Goal: Task Accomplishment & Management: Manage account settings

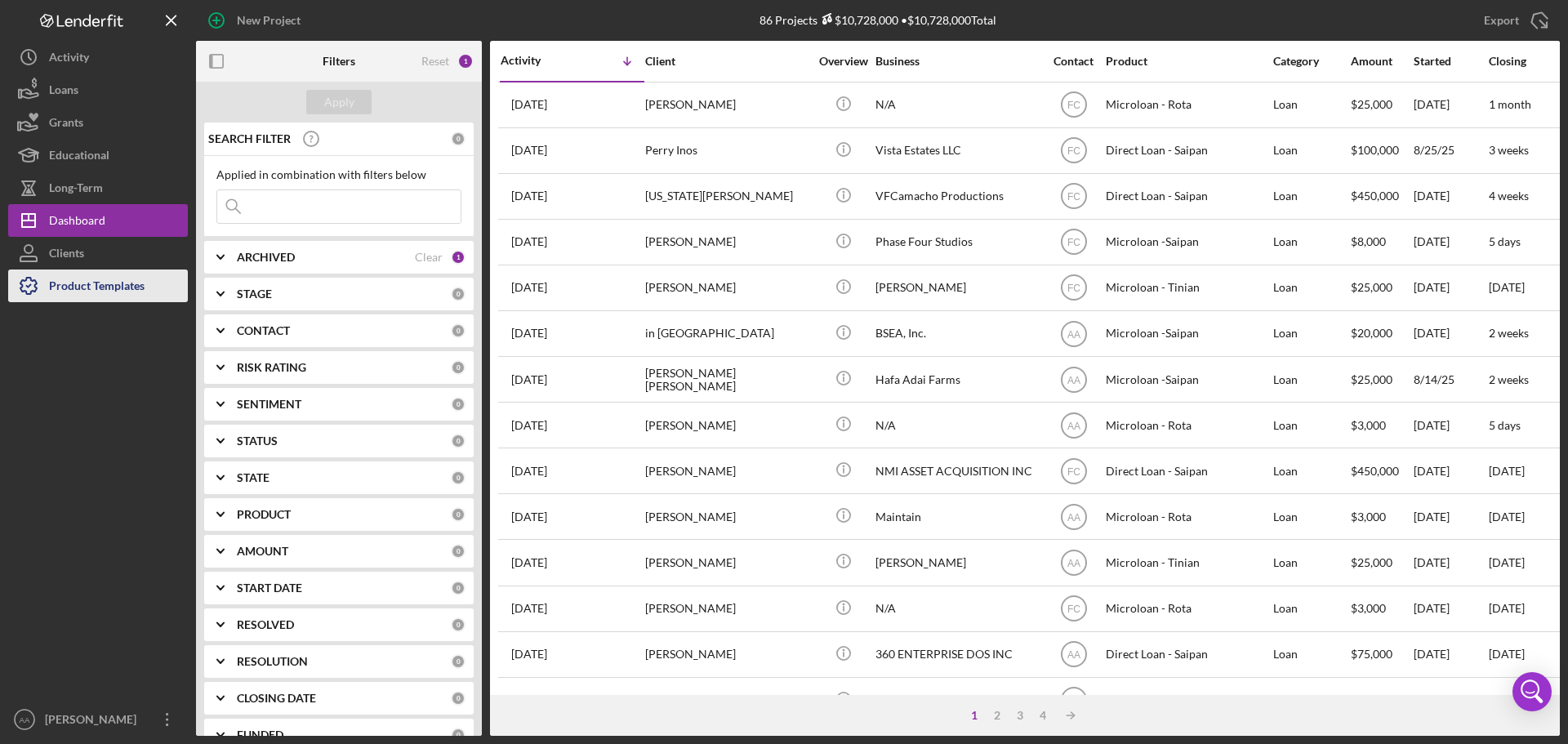
click at [102, 288] on div "Product Templates" at bounding box center [96, 288] width 96 height 37
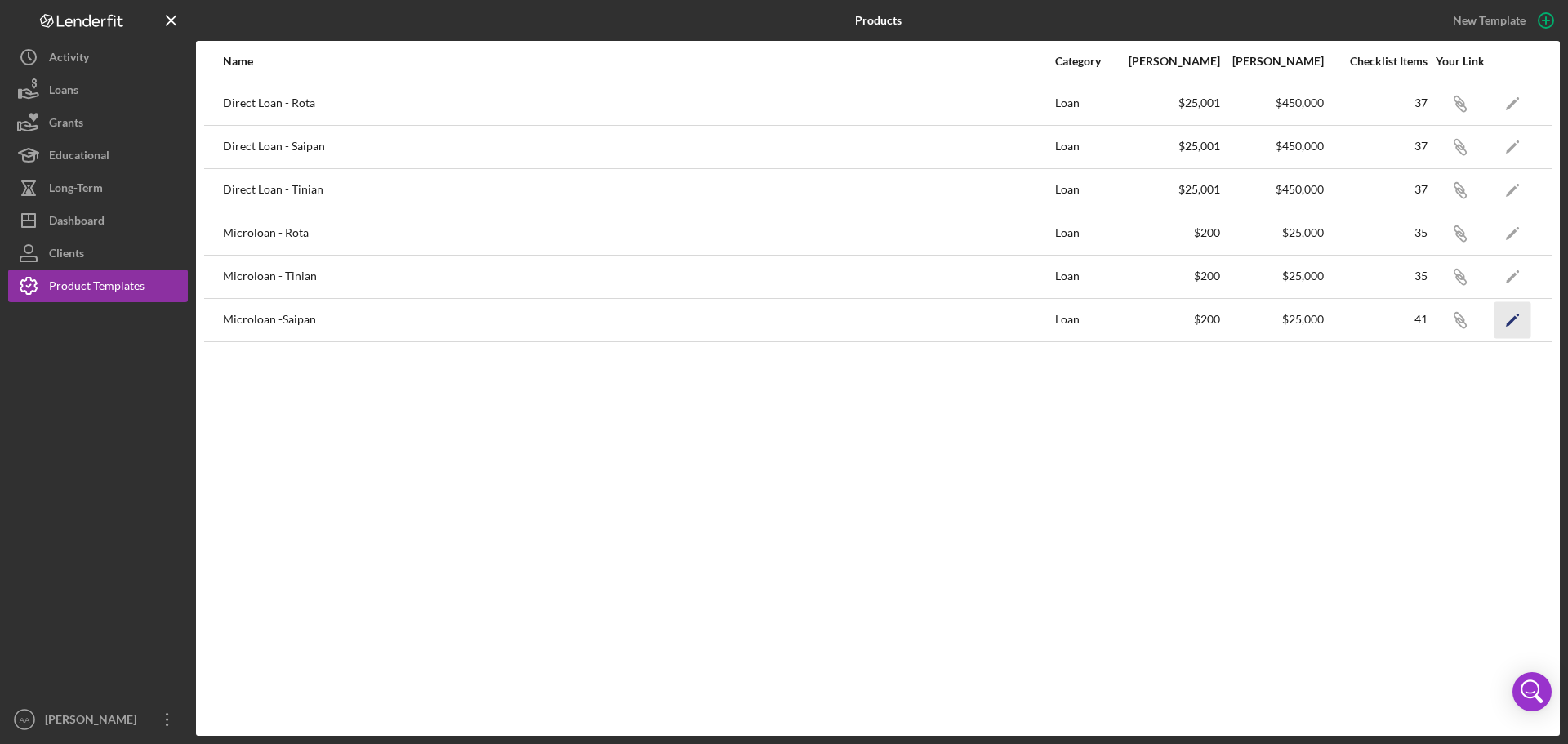
click at [1519, 323] on icon "Icon/Edit" at bounding box center [1513, 319] width 37 height 37
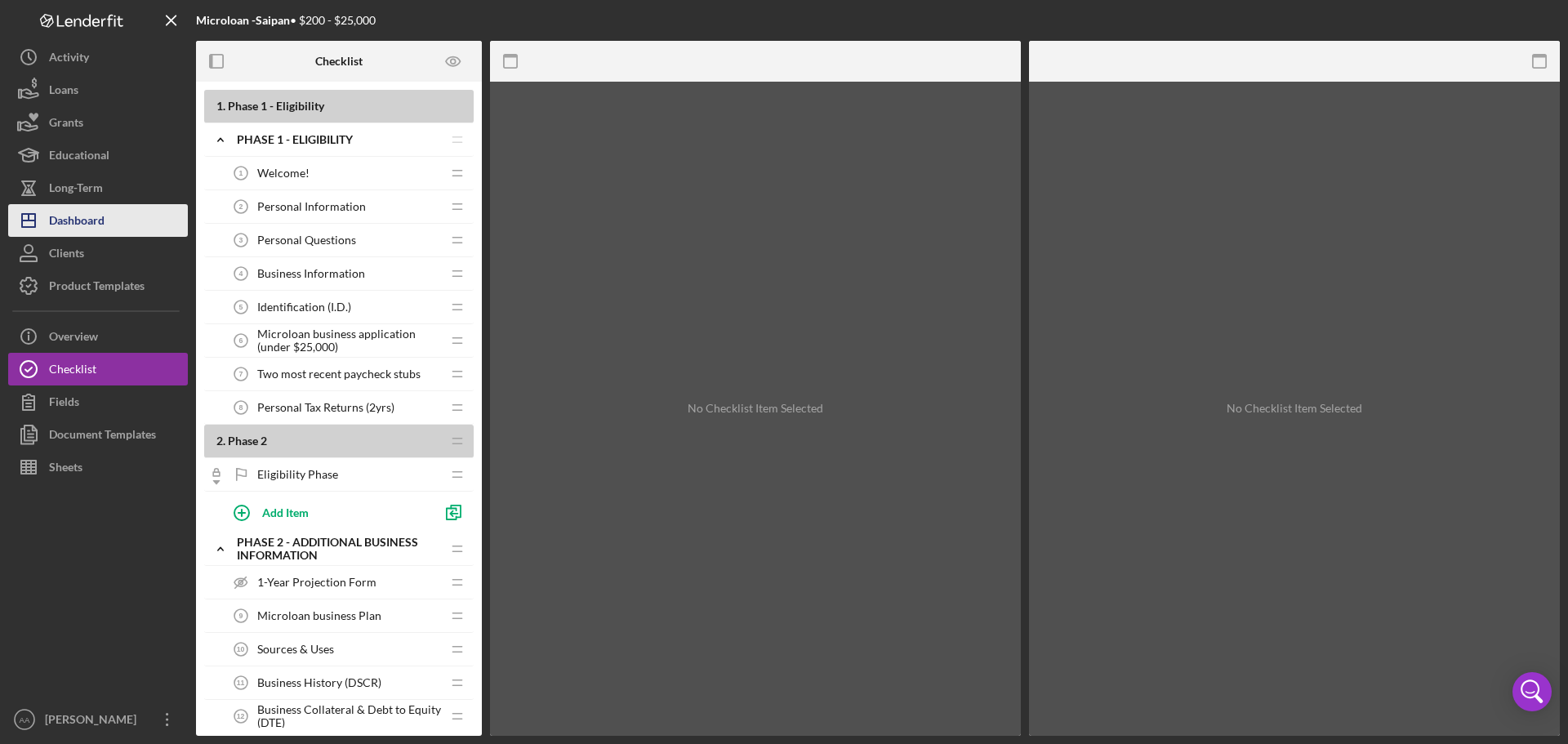
click at [85, 227] on div "Dashboard" at bounding box center [76, 222] width 55 height 37
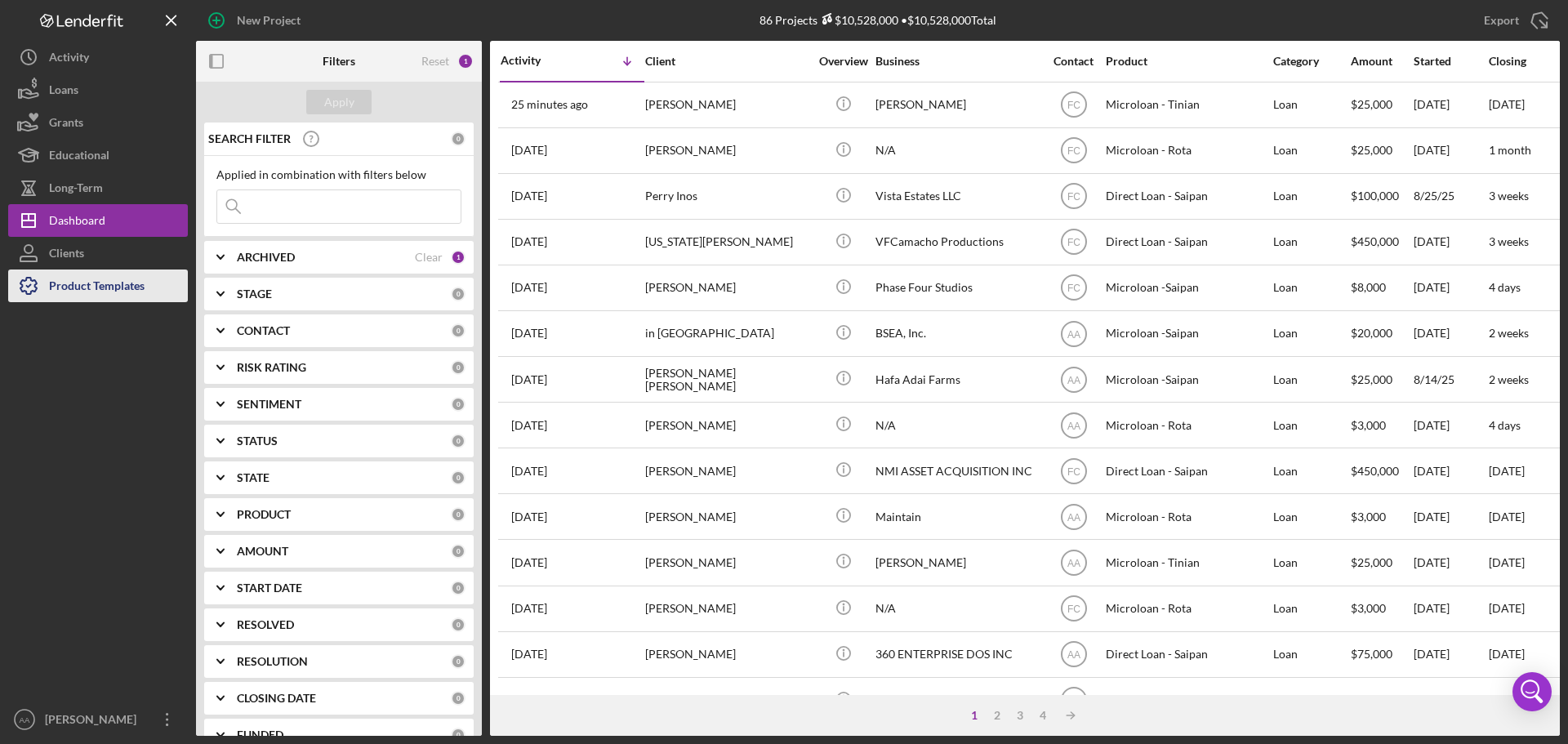
click at [54, 282] on div "Product Templates" at bounding box center [96, 288] width 96 height 37
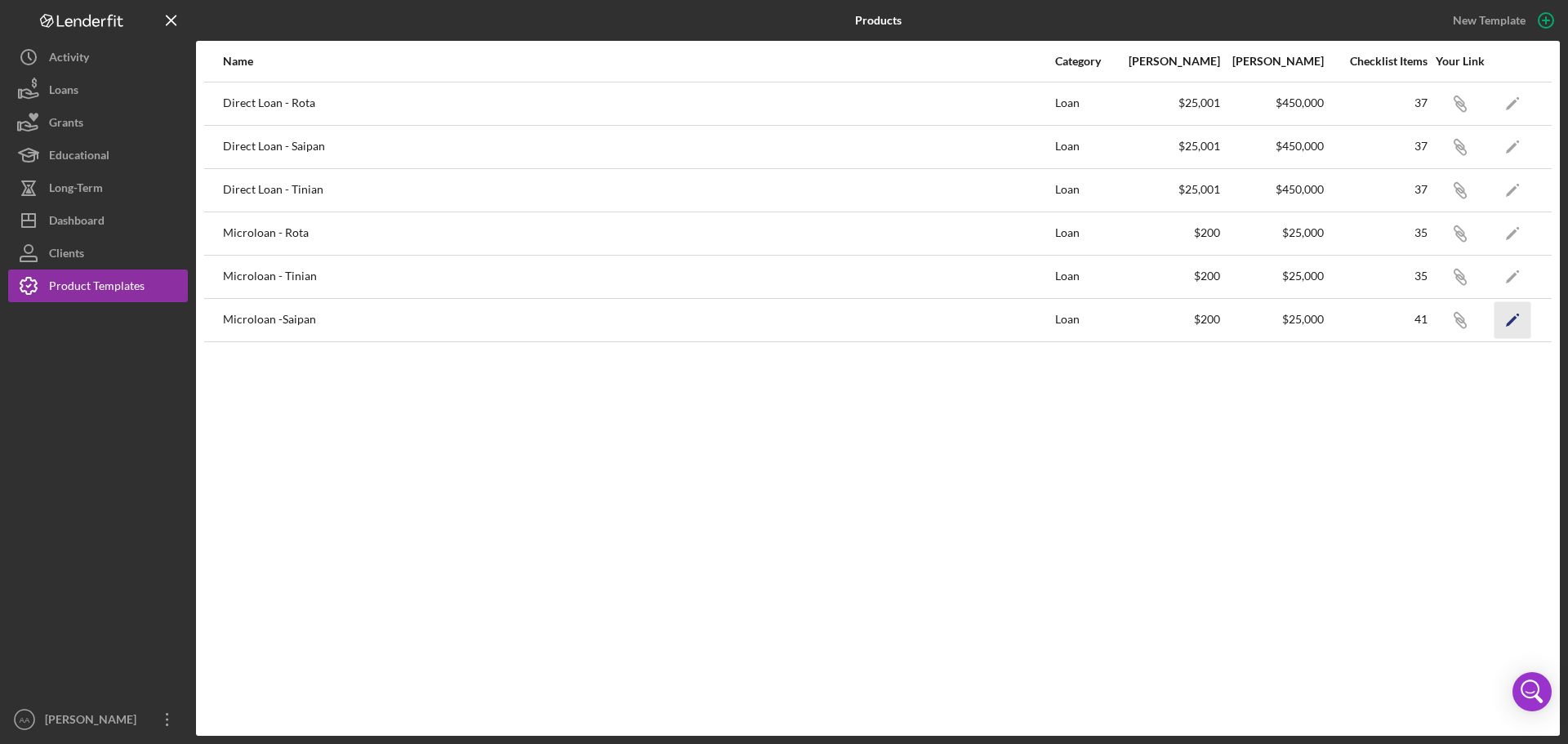
click at [1507, 320] on icon "Icon/Edit" at bounding box center [1513, 319] width 37 height 37
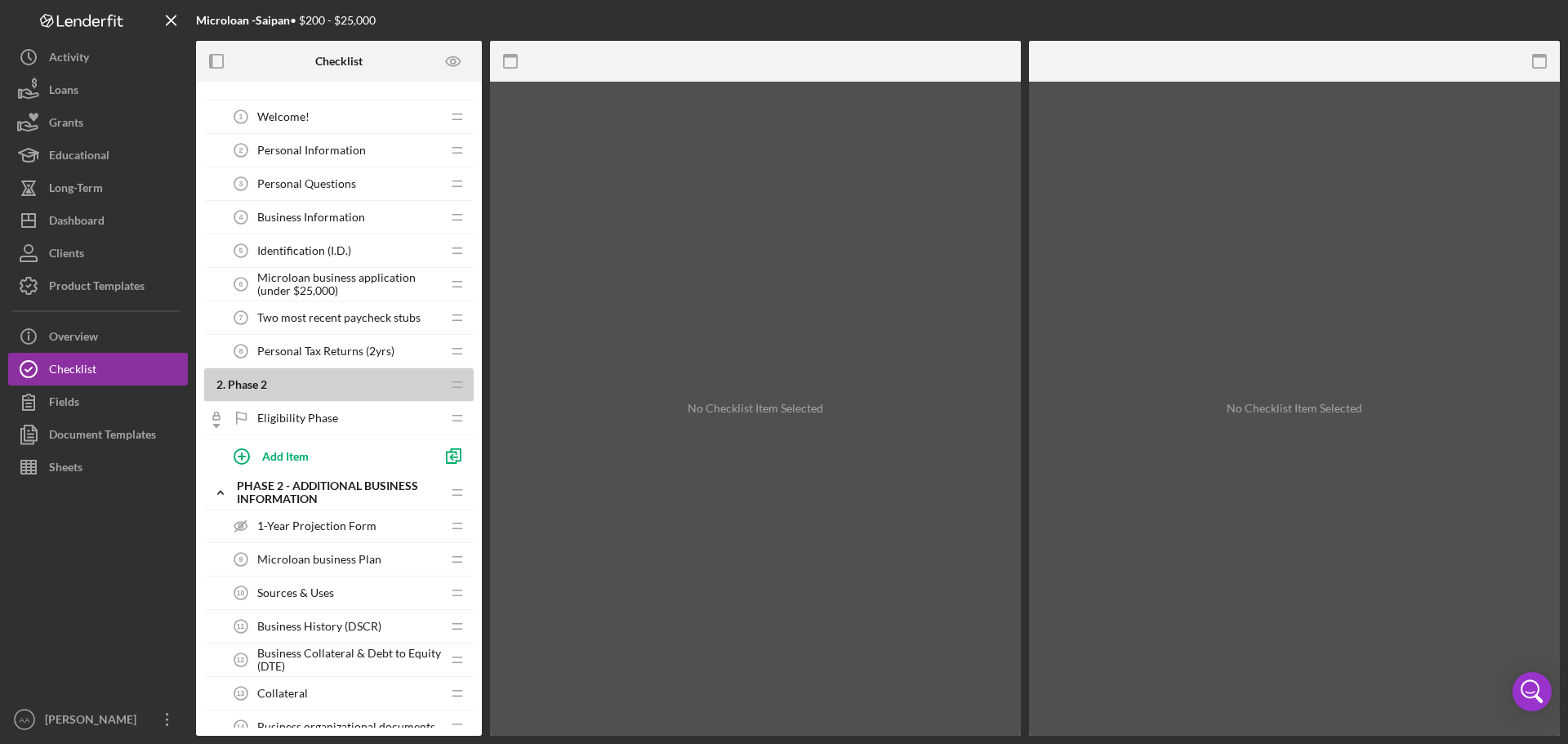
scroll to position [82, 0]
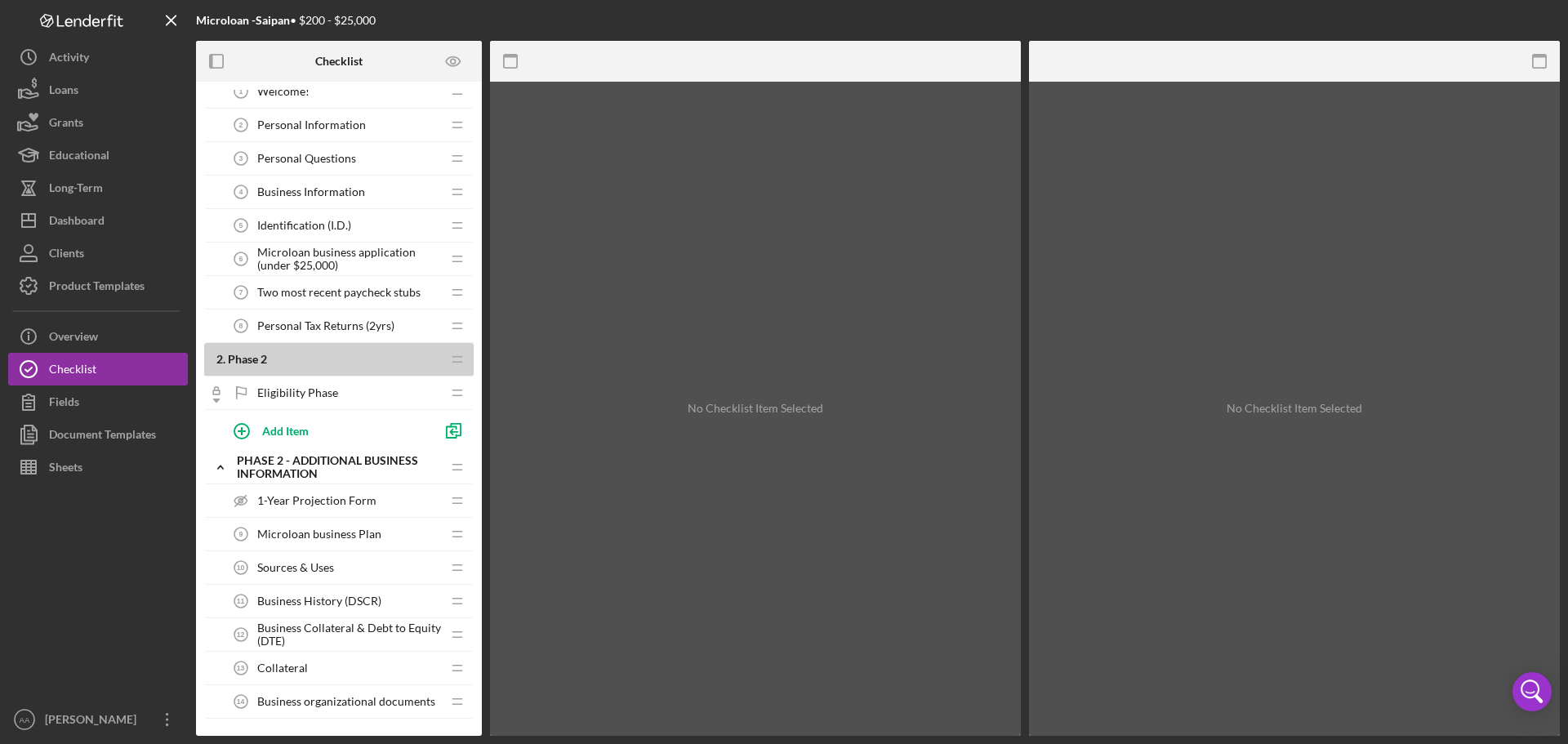
click at [300, 497] on span "1-Year Projection Form" at bounding box center [317, 500] width 119 height 13
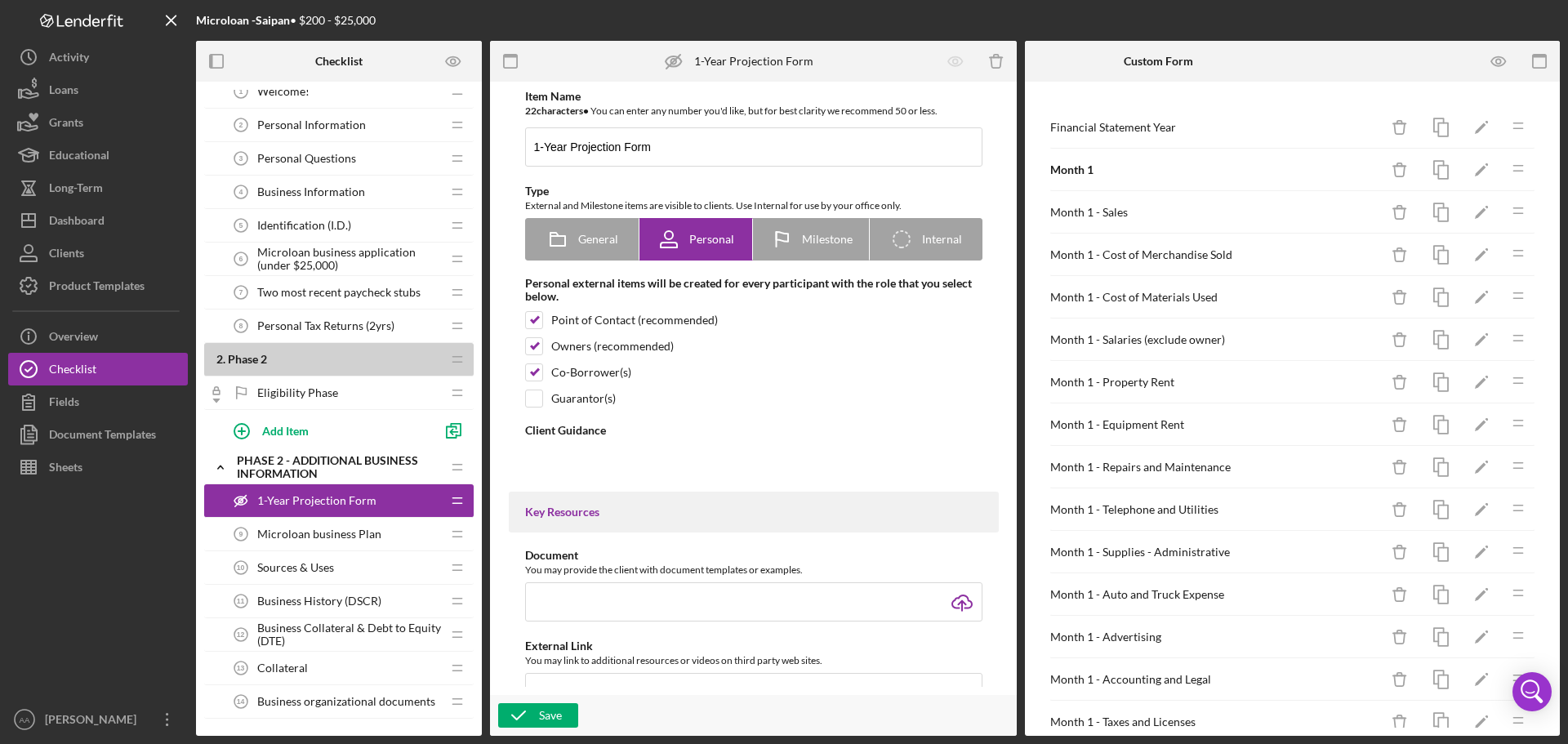
type textarea "<div>Please fill out the form with information about your business' 1-year proj…"
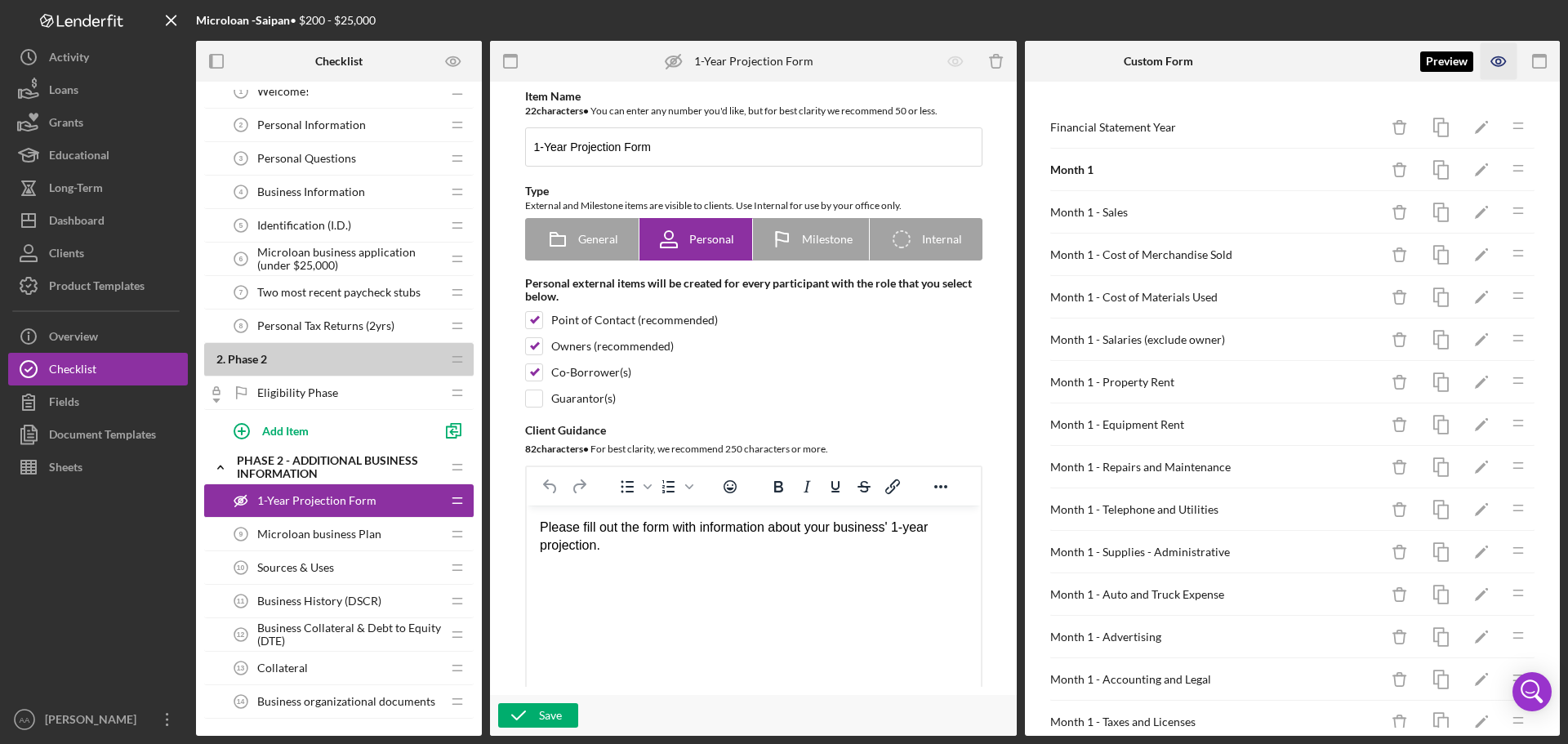
click at [1507, 62] on icon "button" at bounding box center [1499, 61] width 37 height 37
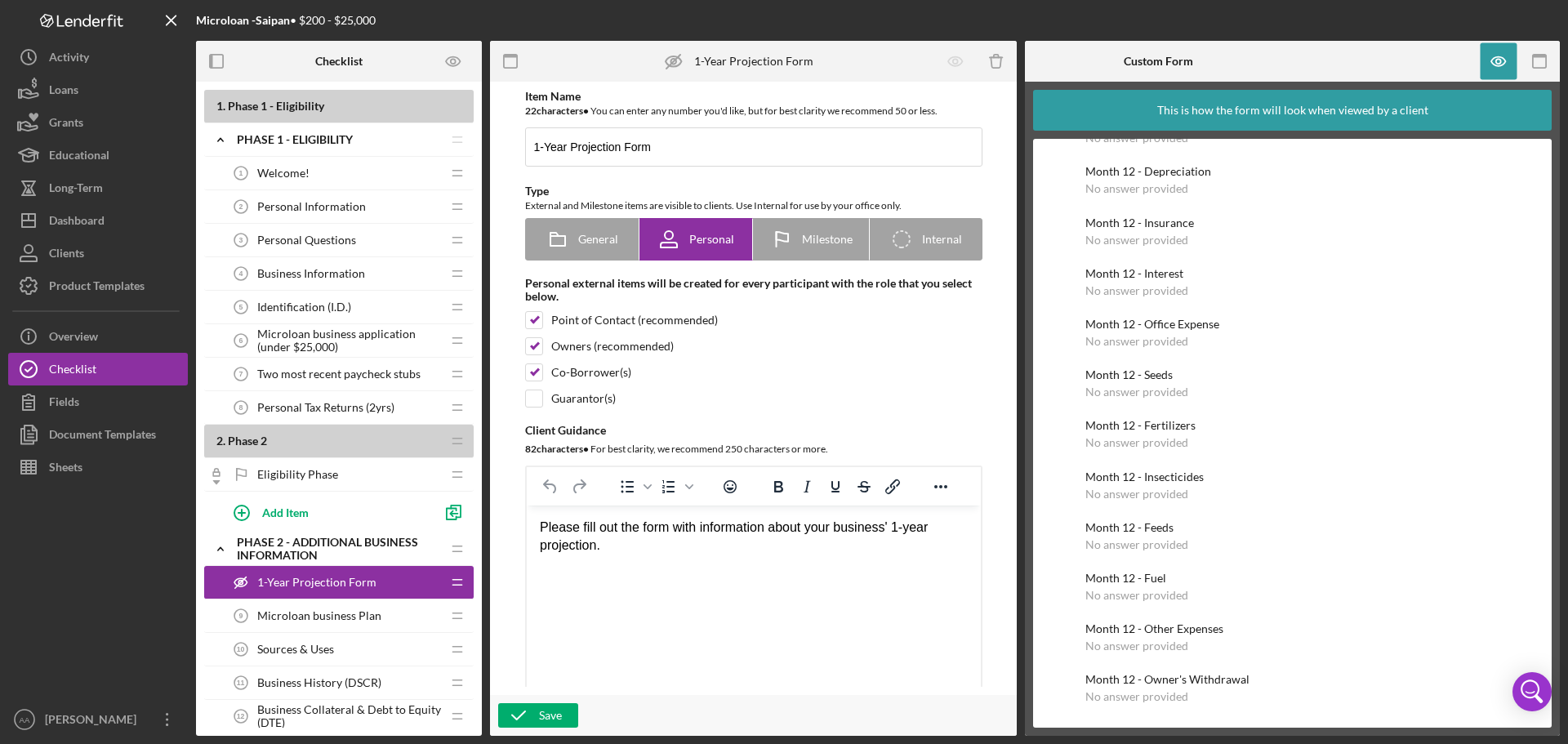
click at [275, 165] on div "Welcome! 1 Welcome!" at bounding box center [333, 173] width 217 height 32
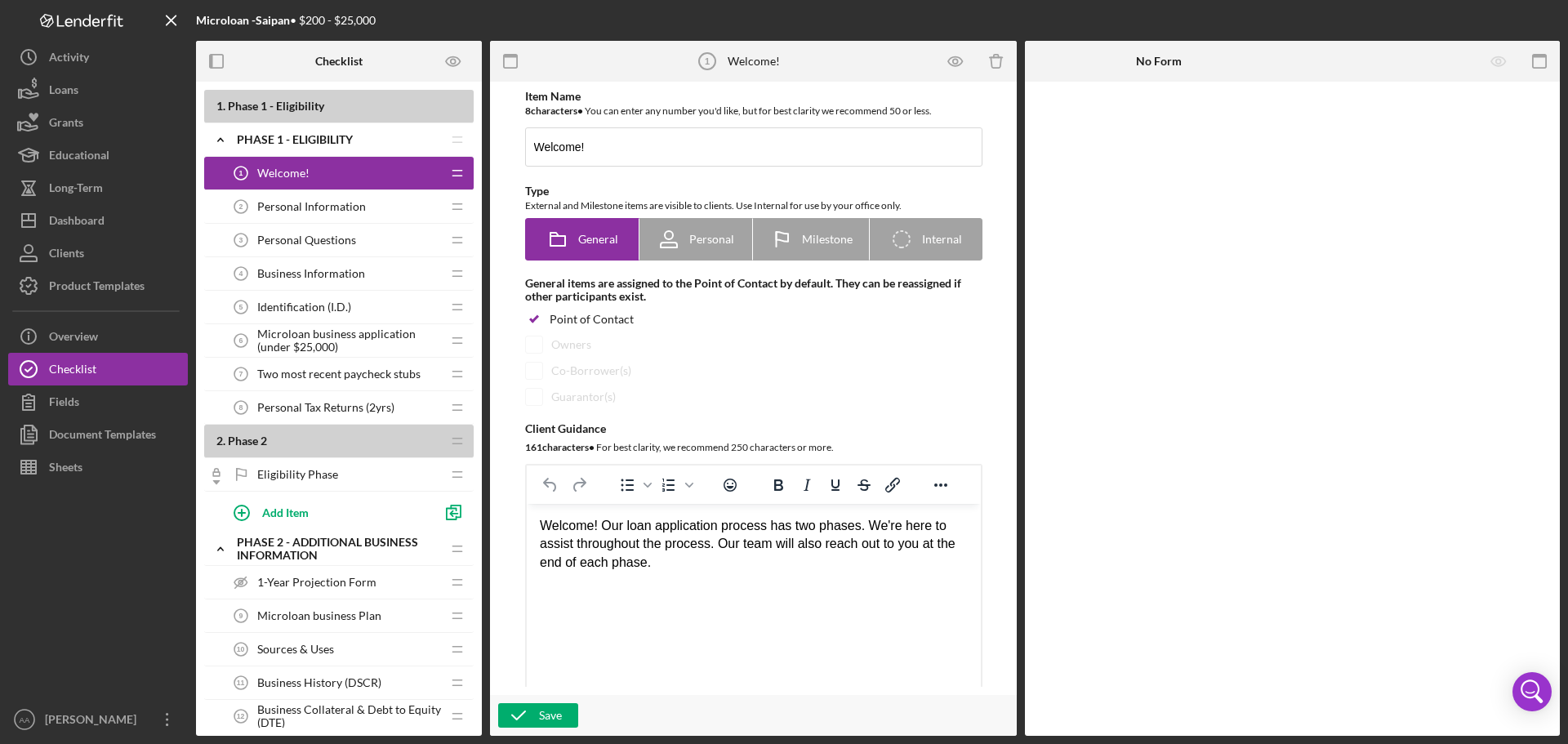
click at [351, 208] on span "Personal Information" at bounding box center [311, 206] width 108 height 13
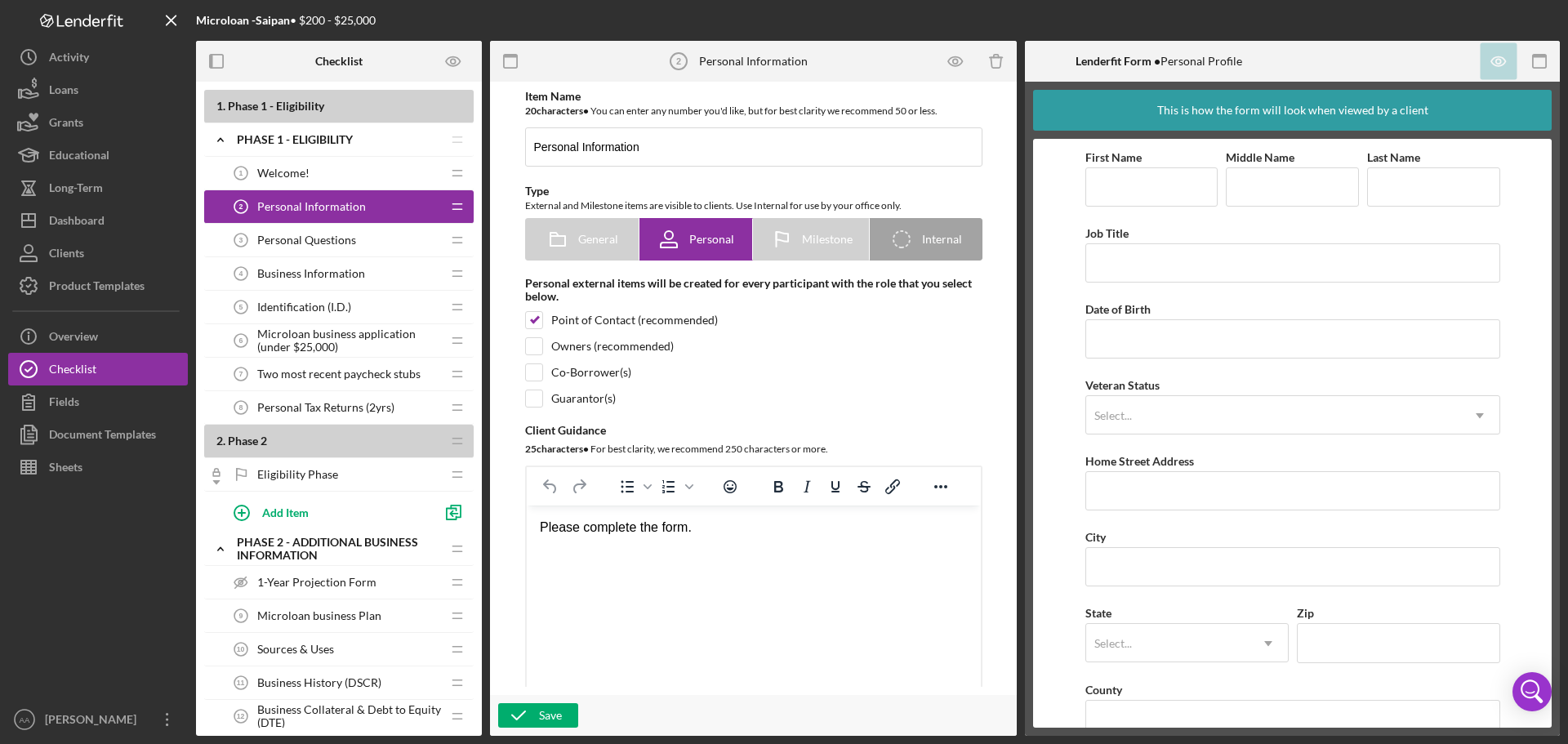
click at [346, 241] on span "Personal Questions" at bounding box center [307, 240] width 99 height 13
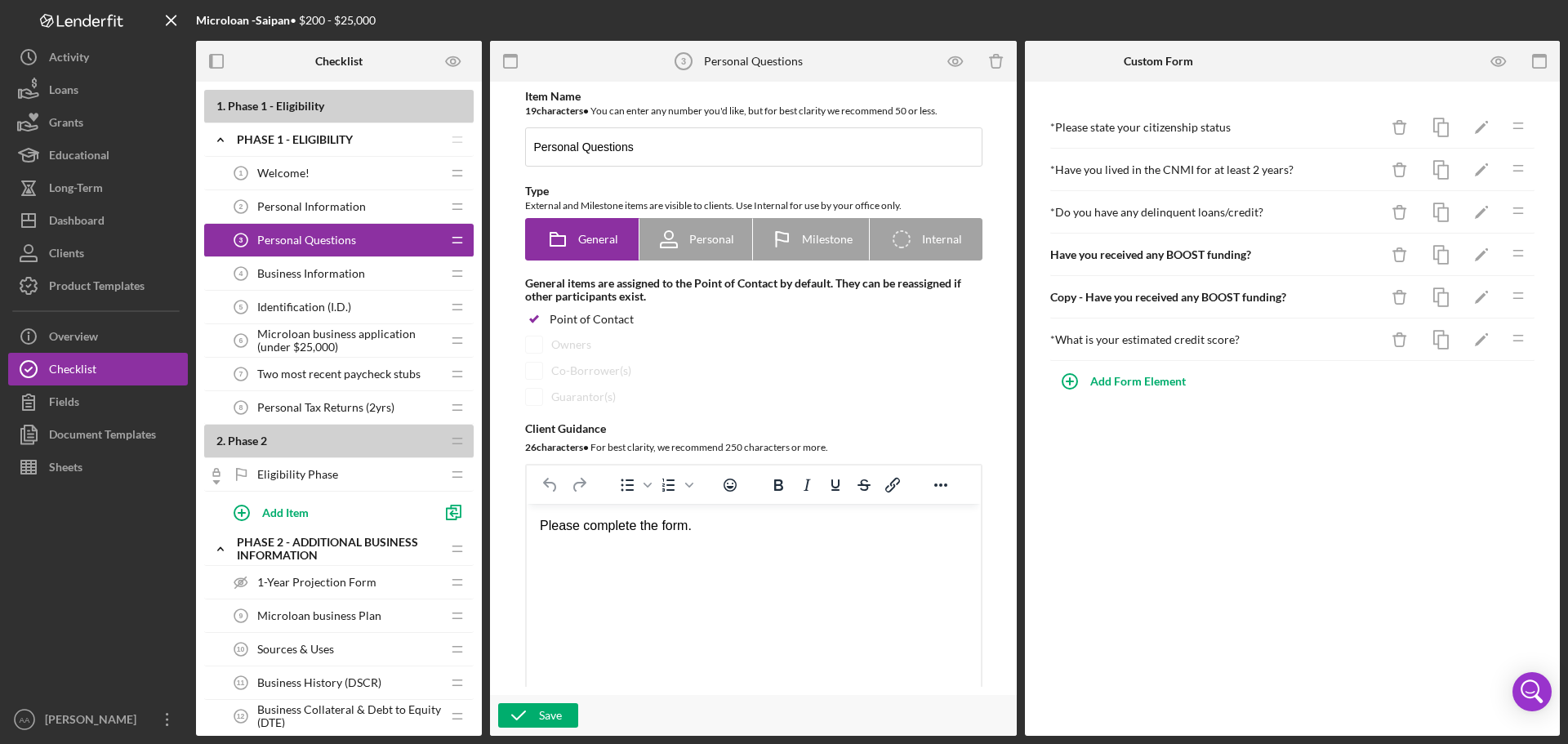
click at [325, 274] on span "Business Information" at bounding box center [311, 273] width 107 height 13
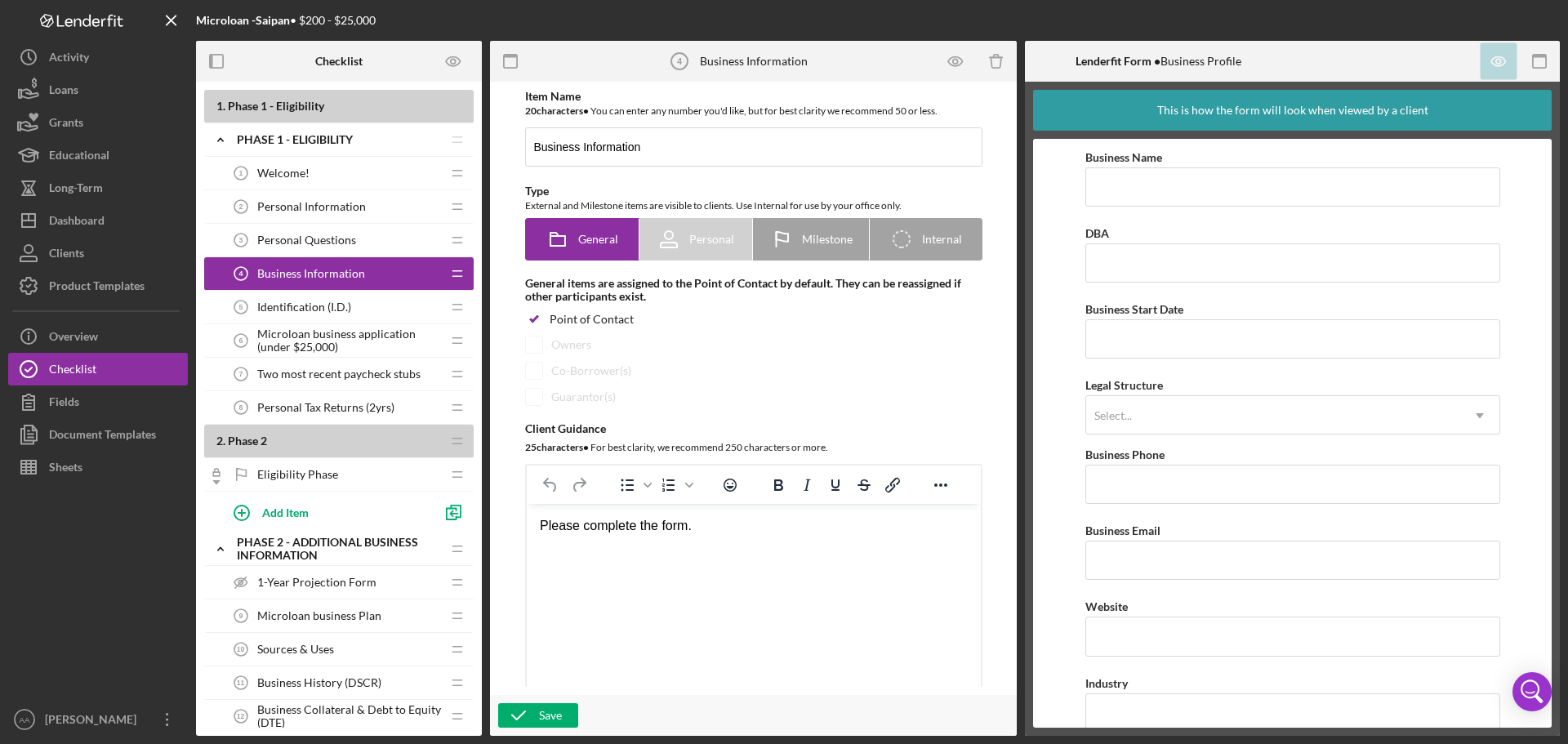
drag, startPoint x: 330, startPoint y: 297, endPoint x: 333, endPoint y: 322, distance: 25.2
click at [330, 298] on div "Identification (I.D.) 5 Identification (I.D.)" at bounding box center [333, 307] width 217 height 32
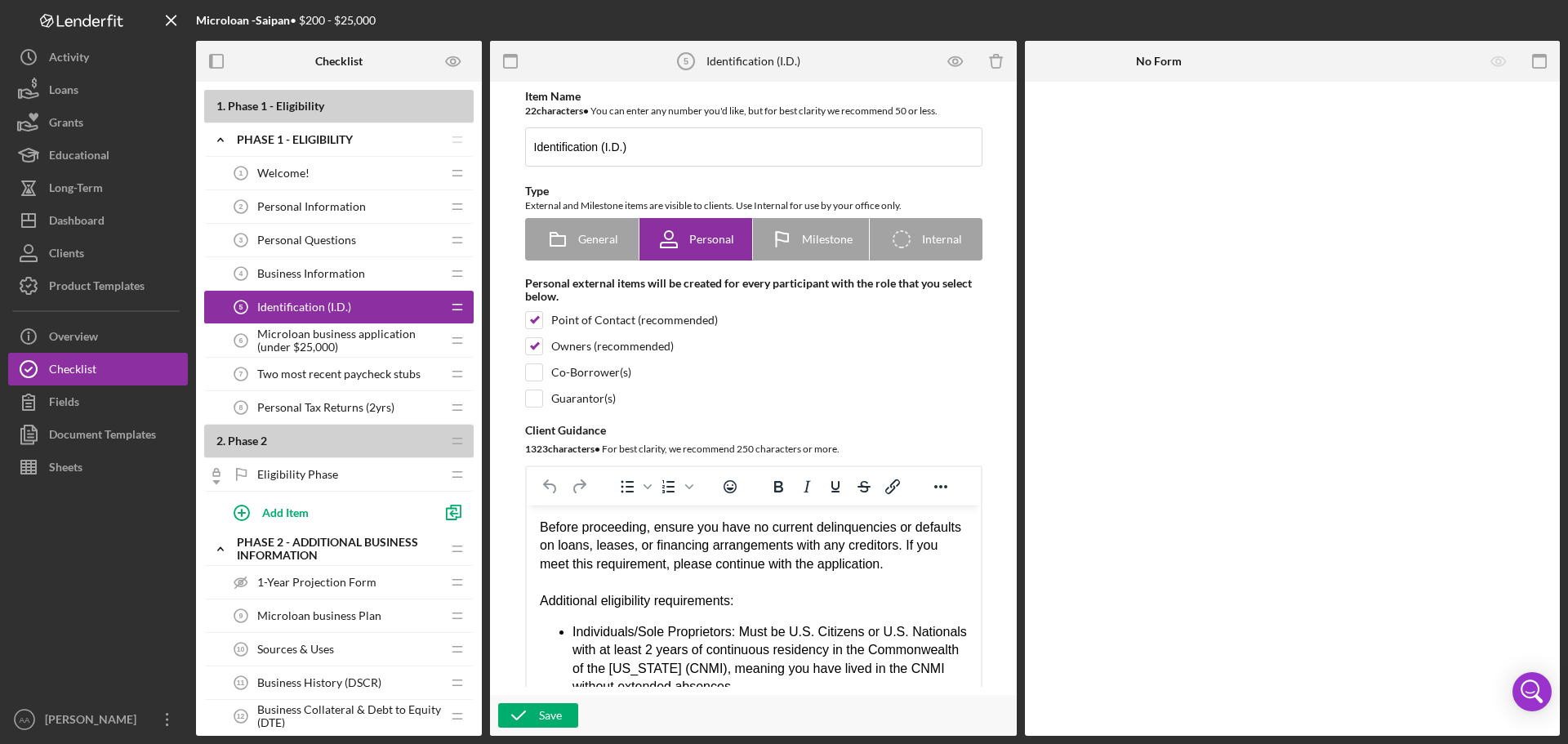
click at [336, 343] on span "Microloan business application (under $25,000)" at bounding box center [349, 340] width 183 height 26
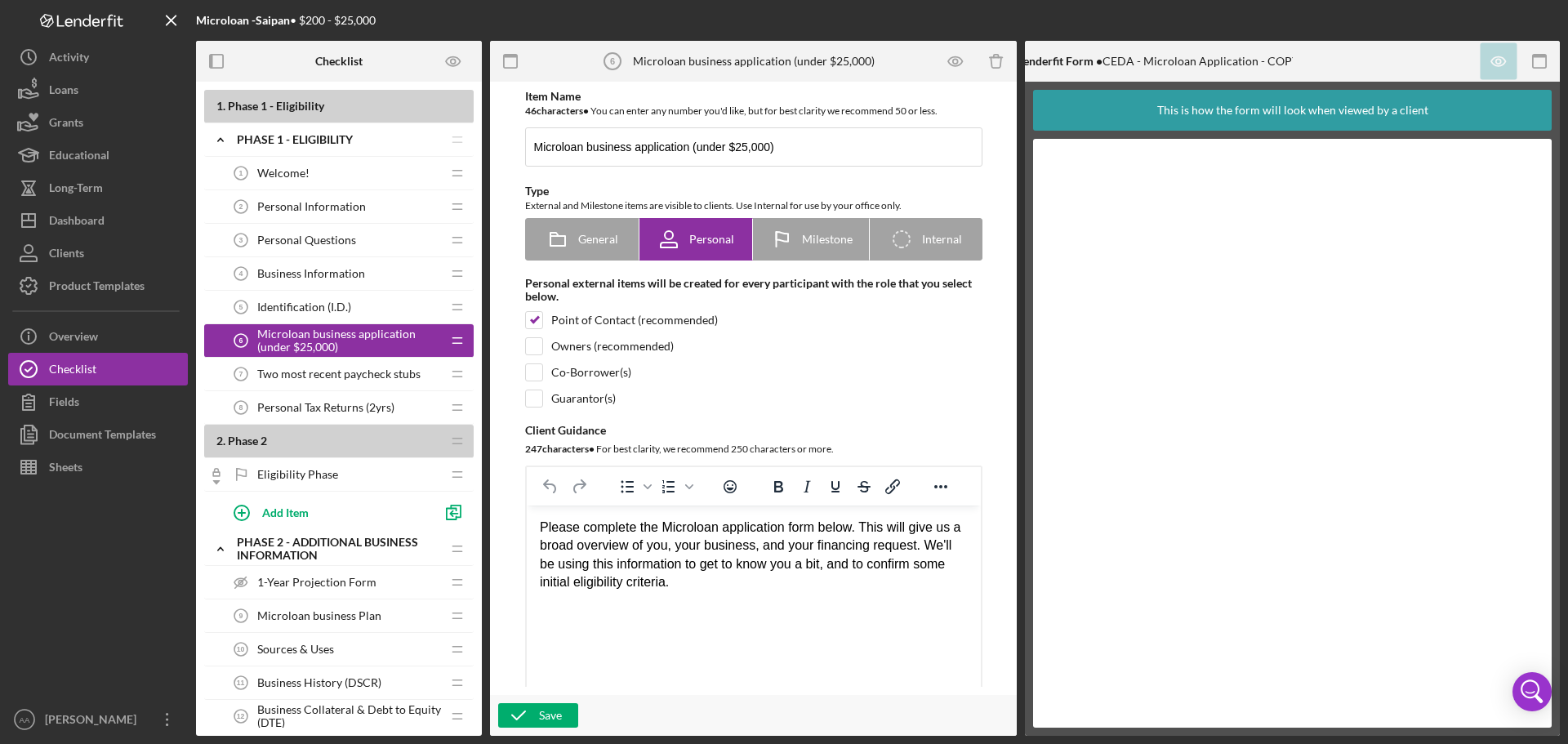
click at [368, 372] on span "Two most recent paycheck stubs" at bounding box center [339, 374] width 163 height 13
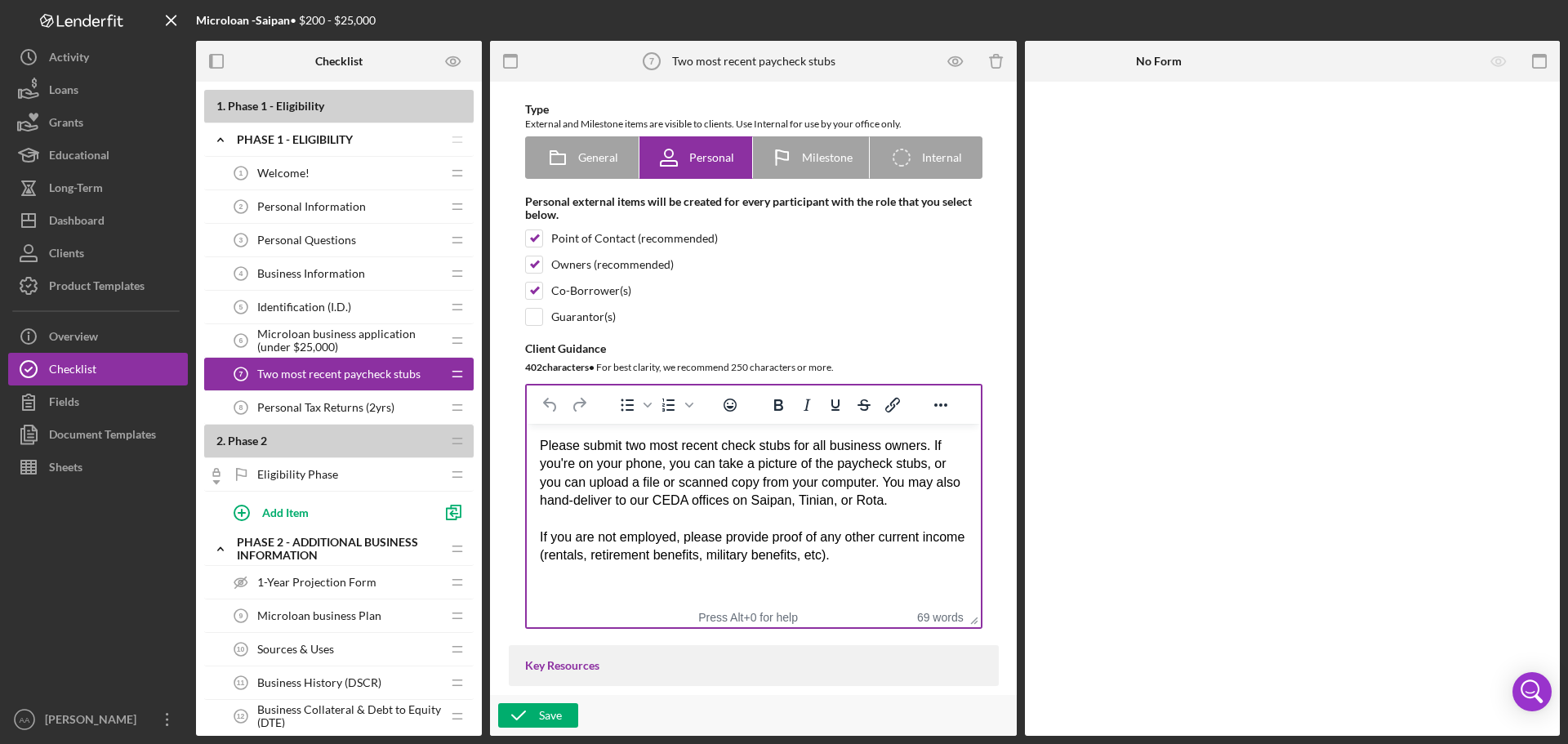
scroll to position [163, 0]
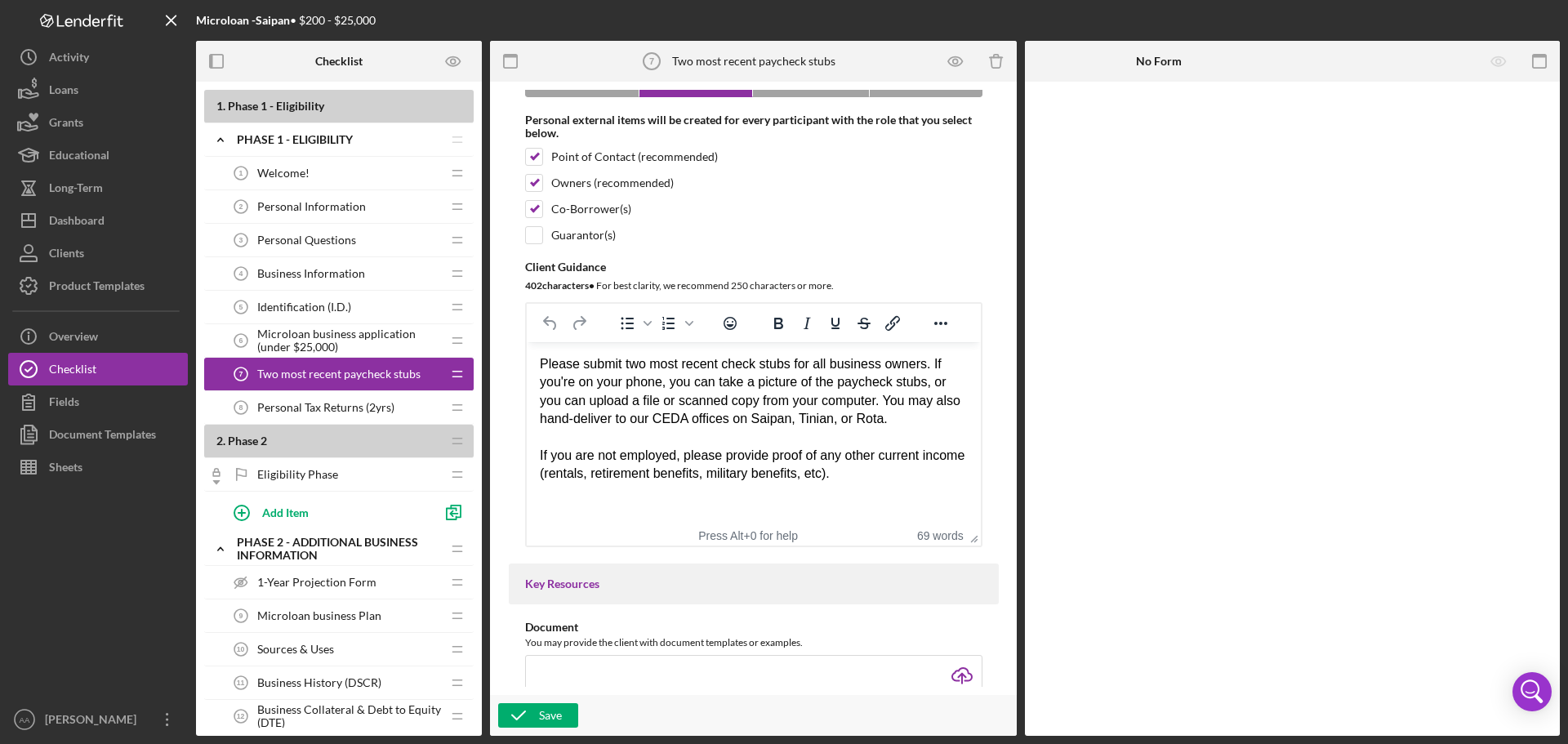
click at [372, 416] on div "Personal Tax Returns (2yrs) 8 Personal Tax Returns (2yrs)" at bounding box center [333, 408] width 217 height 32
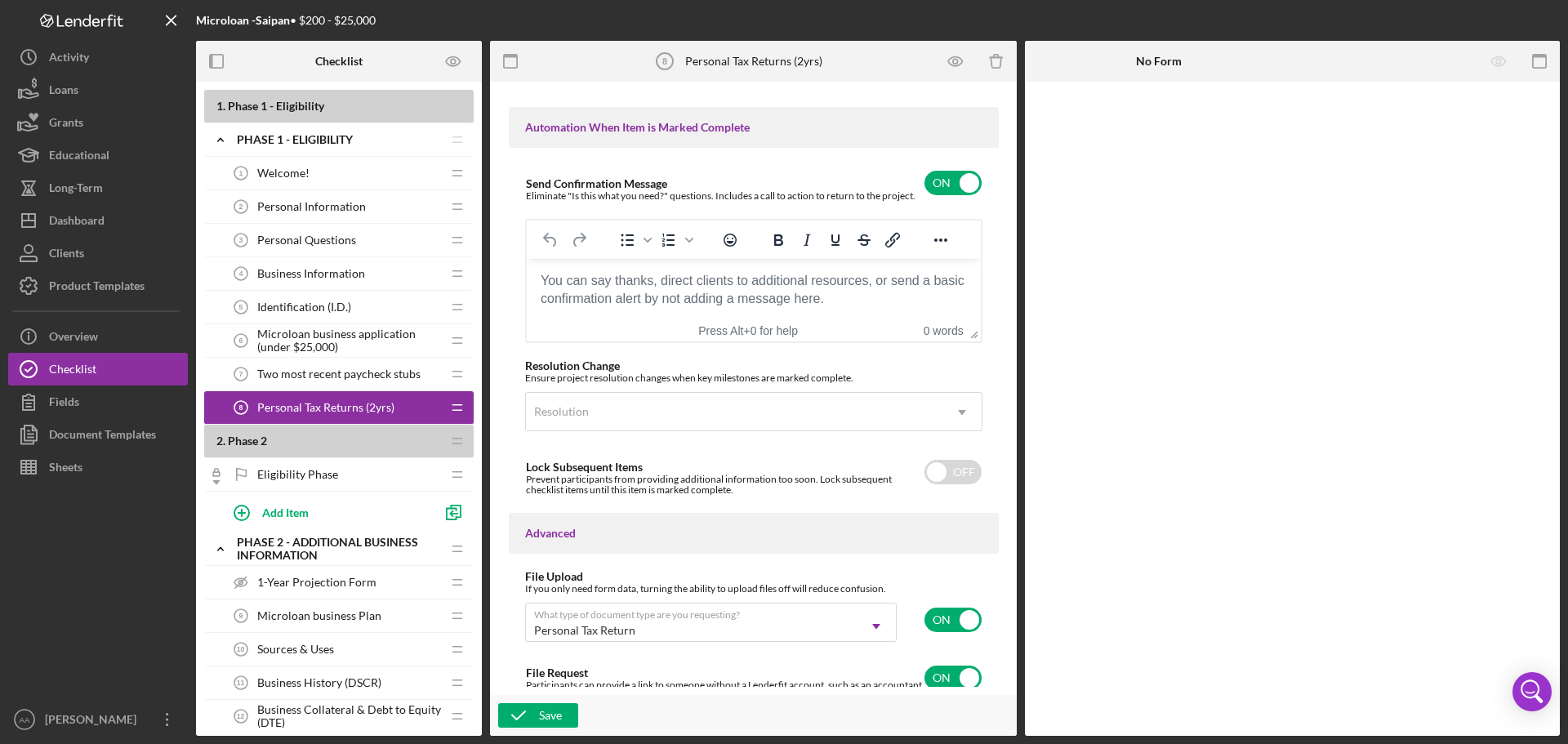
scroll to position [1133, 0]
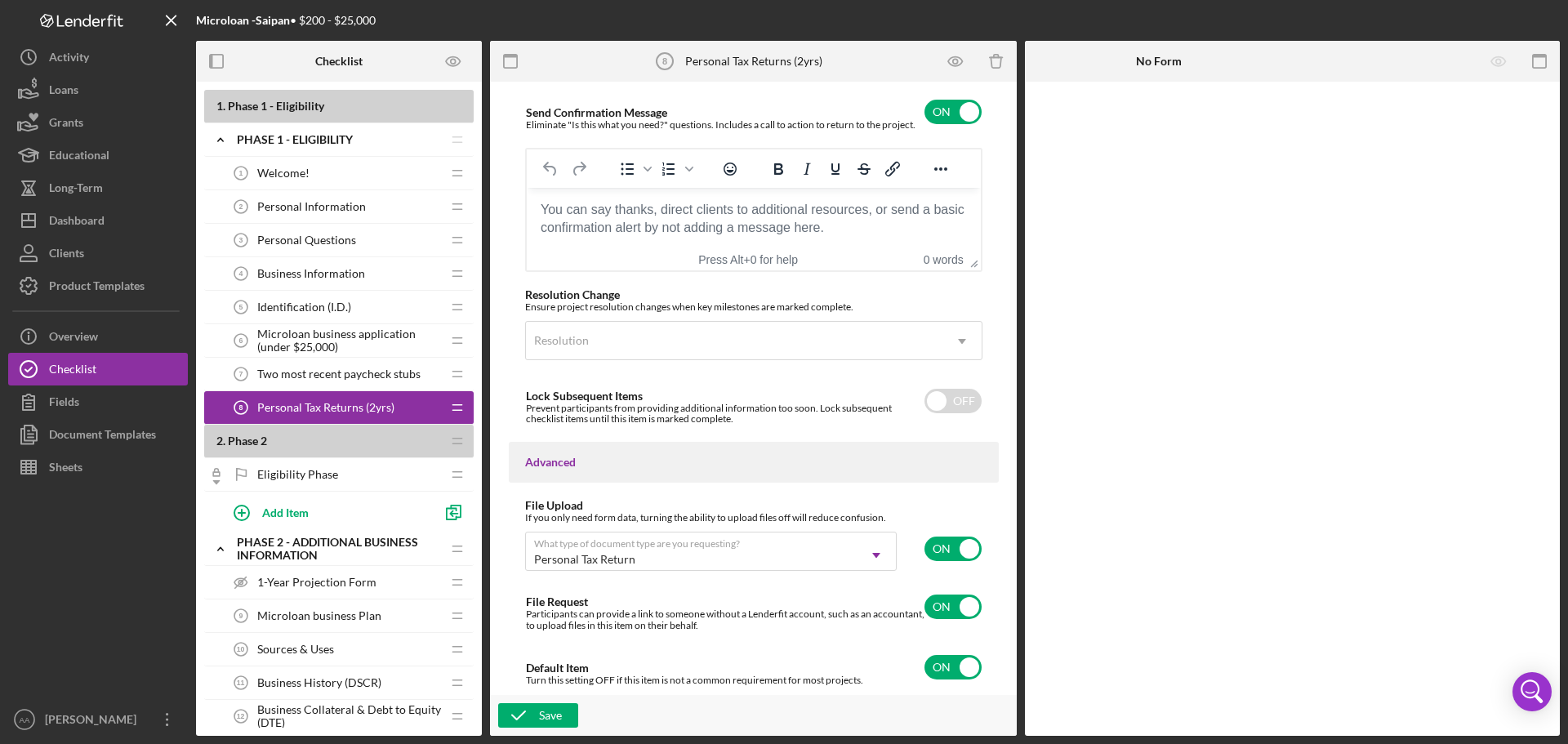
click at [311, 471] on span "Eligibility Phase" at bounding box center [298, 474] width 81 height 13
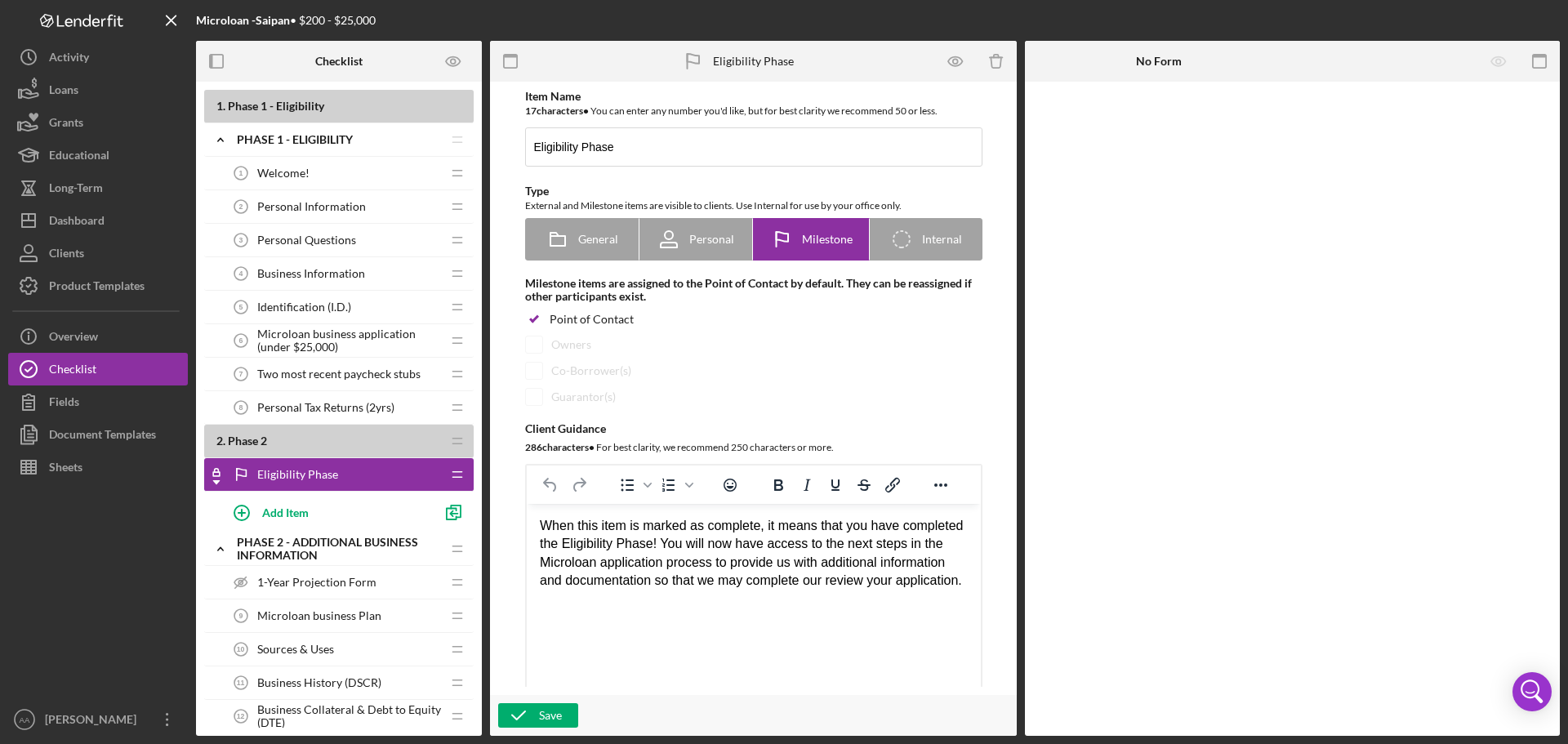
click at [351, 587] on span "1-Year Projection Form" at bounding box center [317, 582] width 119 height 13
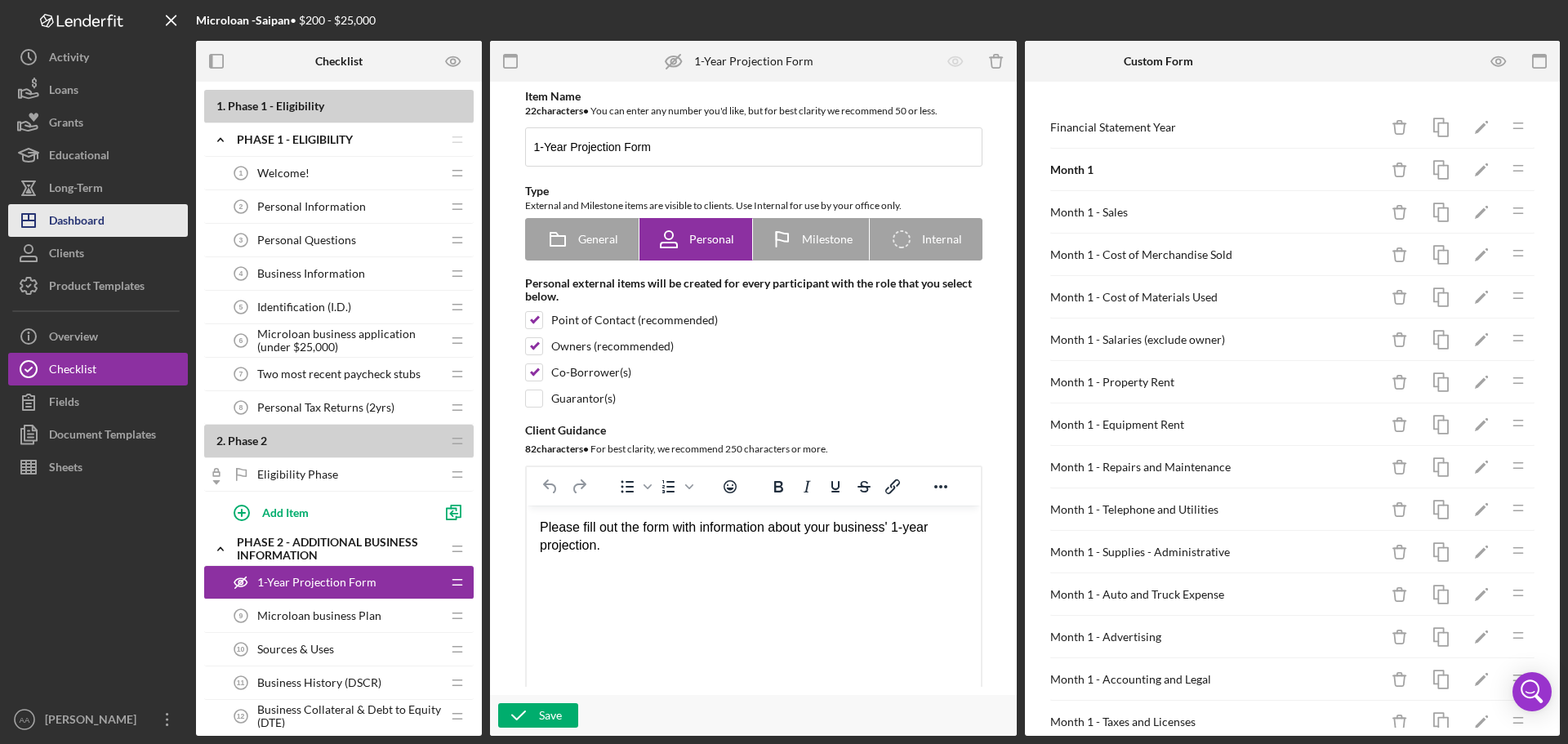
click at [57, 222] on div "Dashboard" at bounding box center [76, 222] width 55 height 37
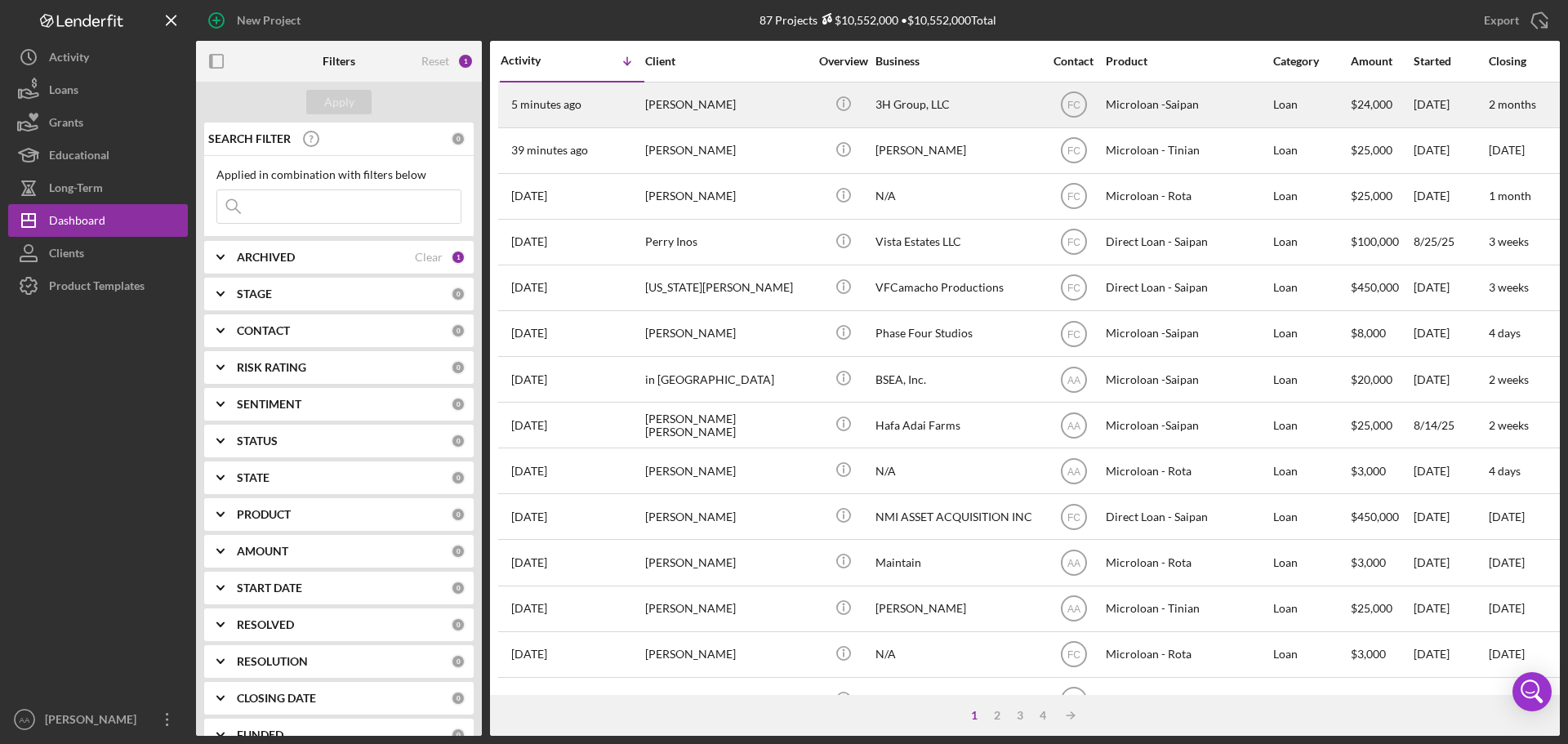
click at [646, 110] on div "[PERSON_NAME]" at bounding box center [726, 105] width 163 height 44
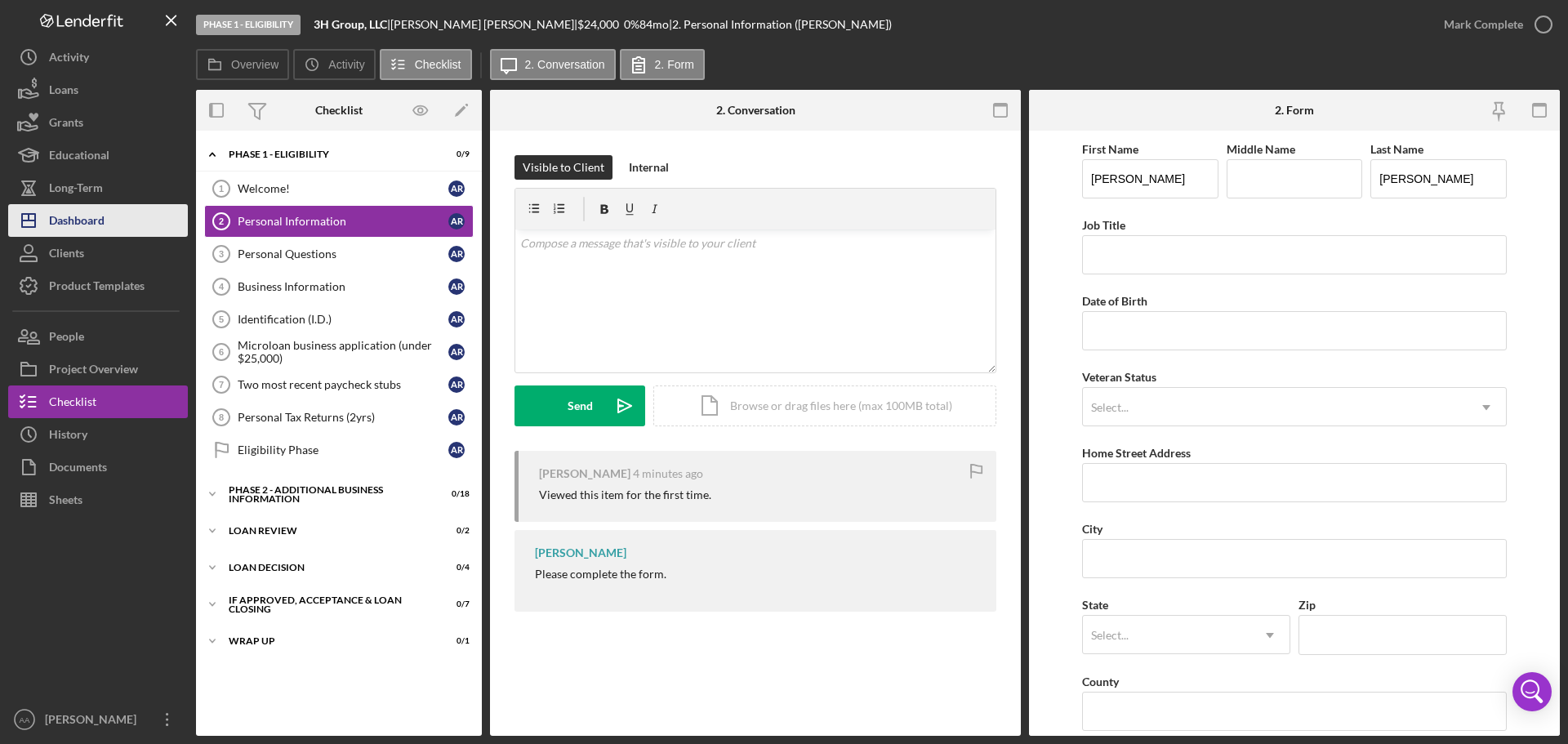
click at [52, 224] on div "Dashboard" at bounding box center [76, 222] width 55 height 37
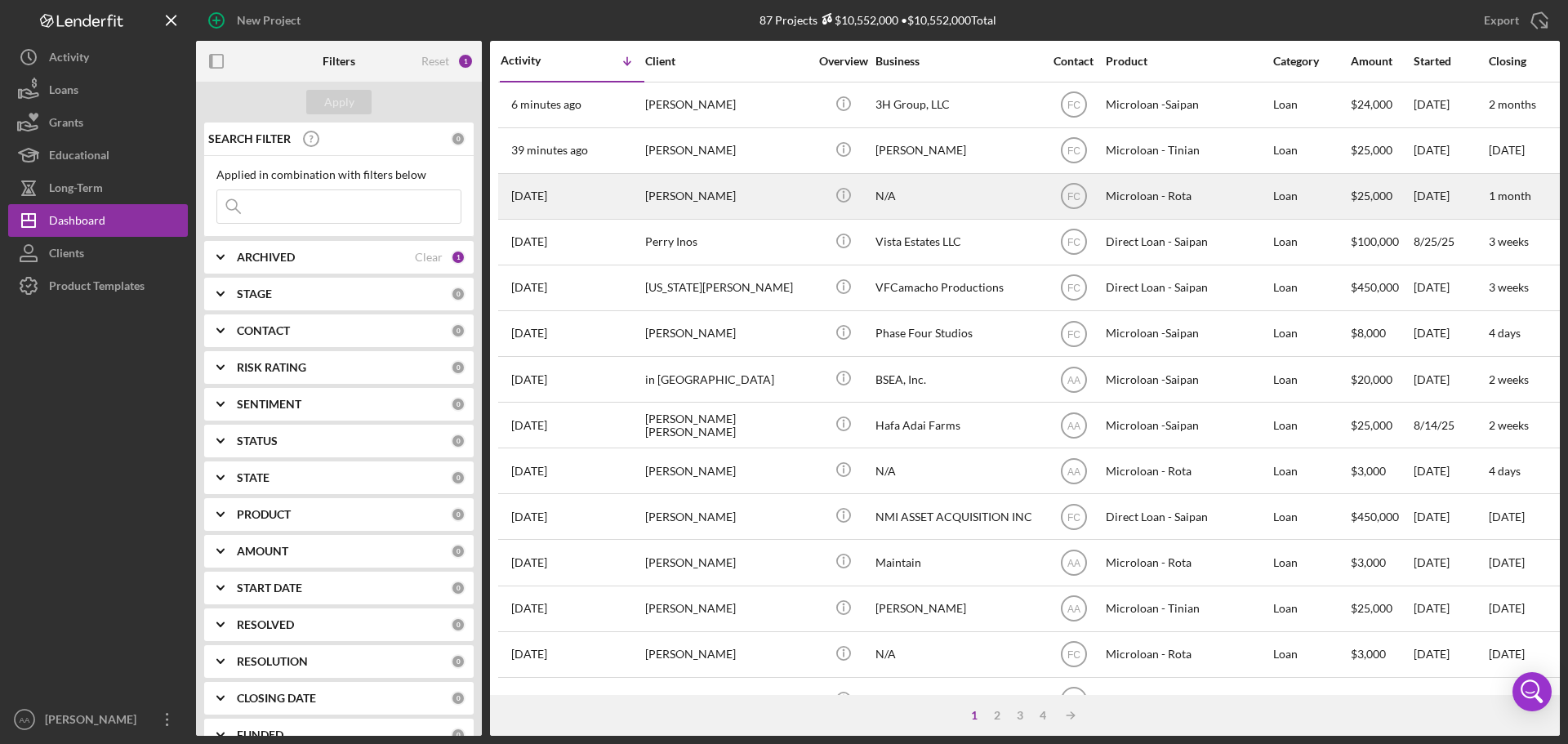
click at [717, 205] on div "[PERSON_NAME]" at bounding box center [726, 196] width 163 height 44
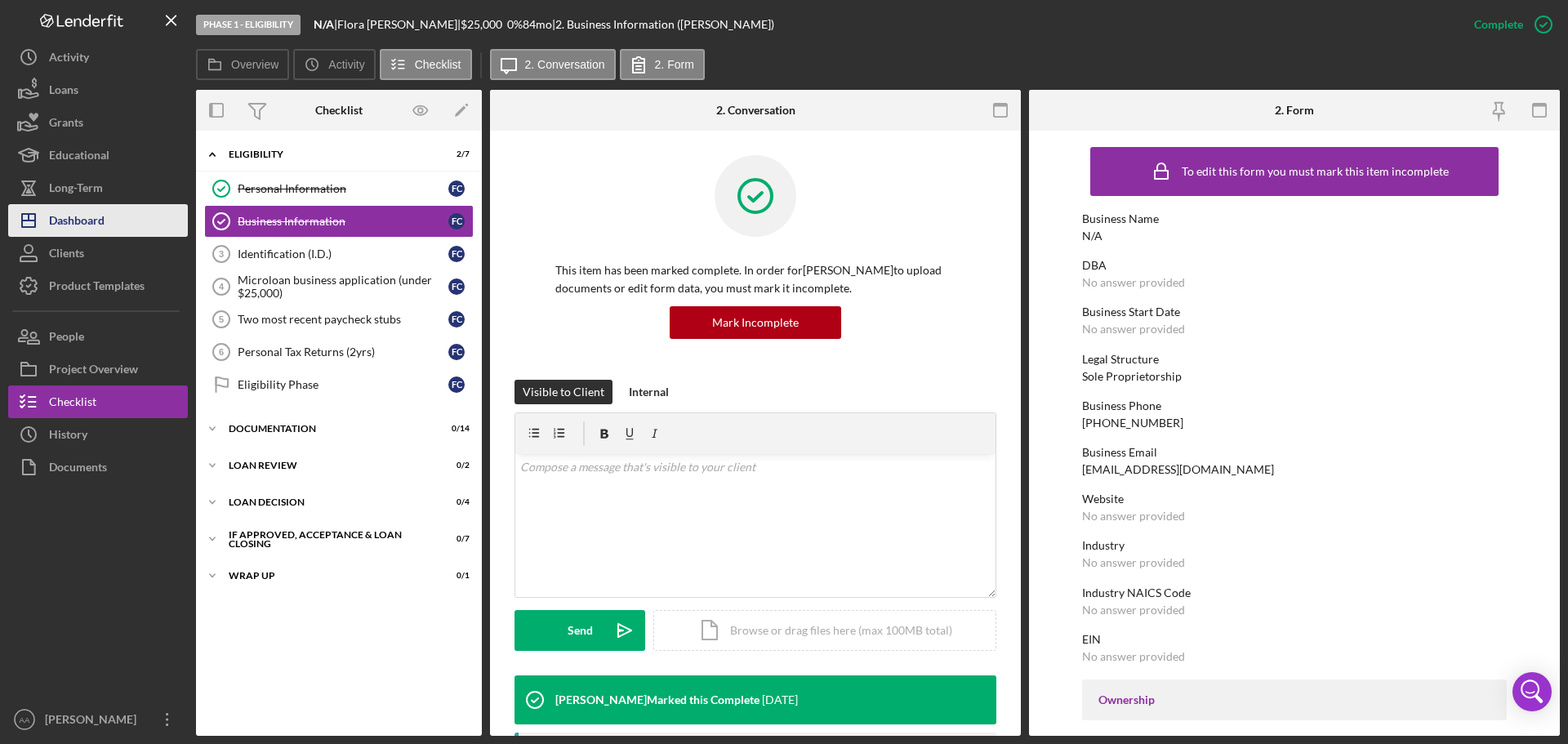
click at [108, 229] on button "Icon/Dashboard Dashboard" at bounding box center [98, 220] width 180 height 32
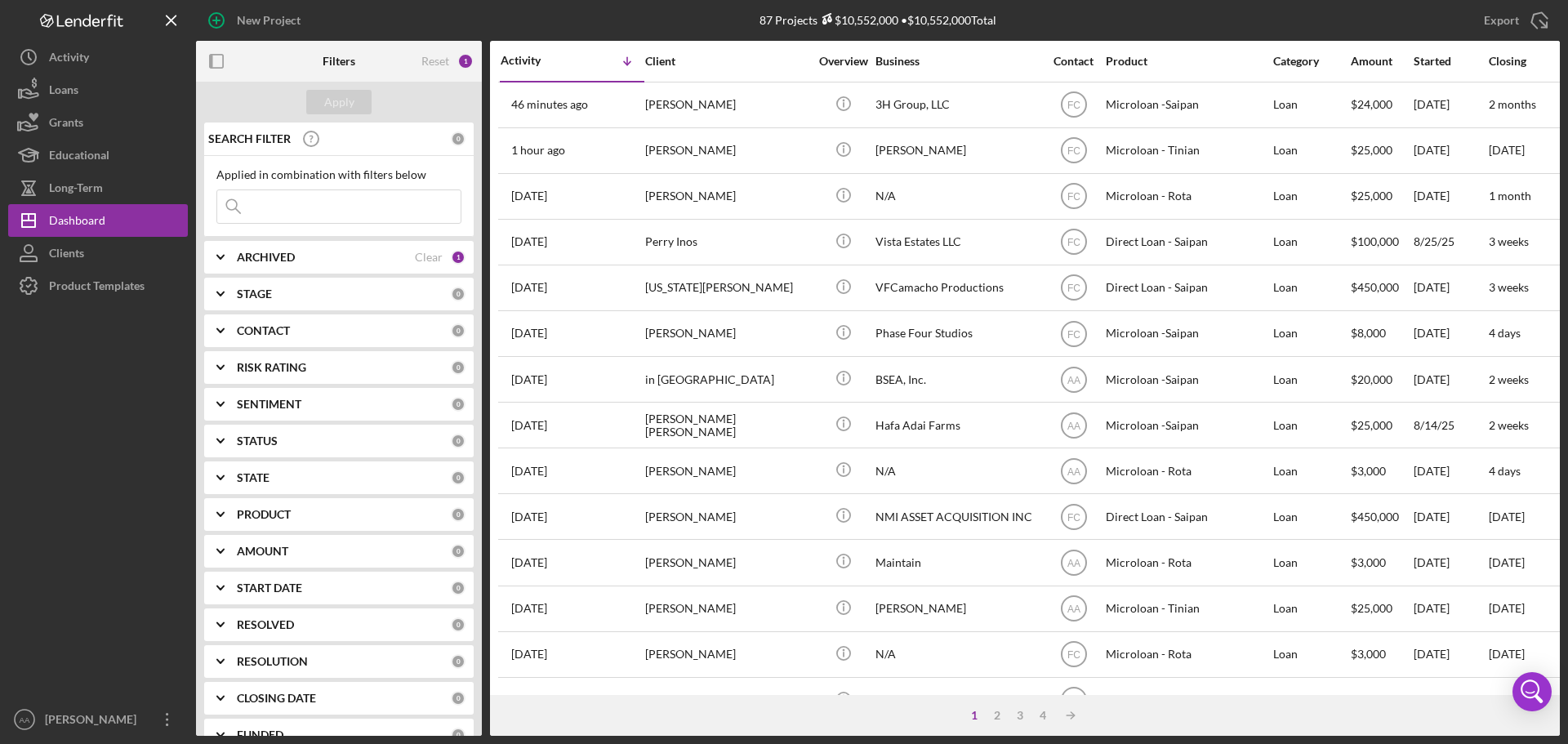
click at [54, 737] on div "New Project 87 Projects $10,552,000 • $10,552,000 Total Export Icon/Export Filt…" at bounding box center [784, 372] width 1568 height 744
click at [51, 724] on div "[PERSON_NAME]" at bounding box center [94, 721] width 106 height 37
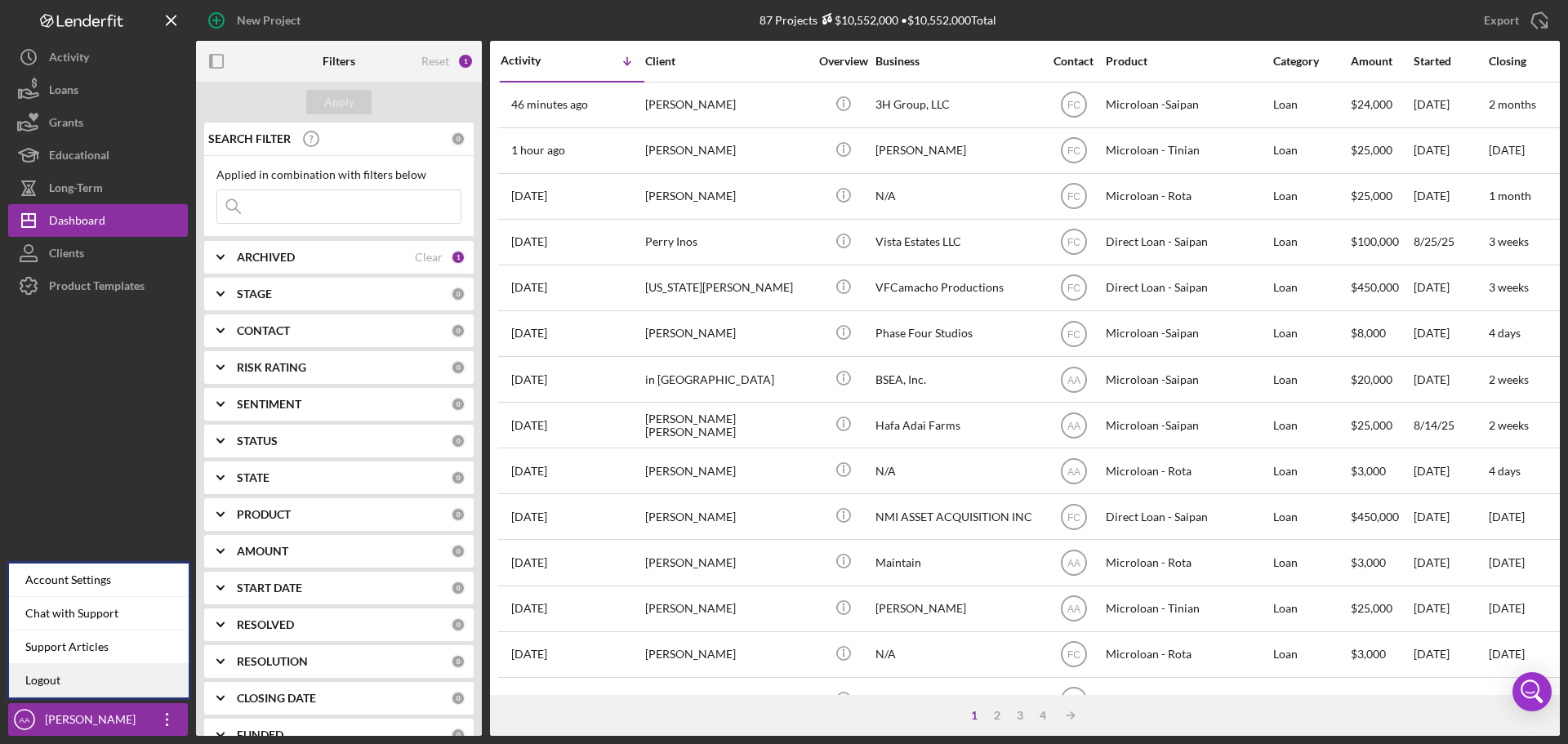
click at [112, 682] on link "Logout" at bounding box center [99, 680] width 180 height 33
